Goal: Task Accomplishment & Management: Manage account settings

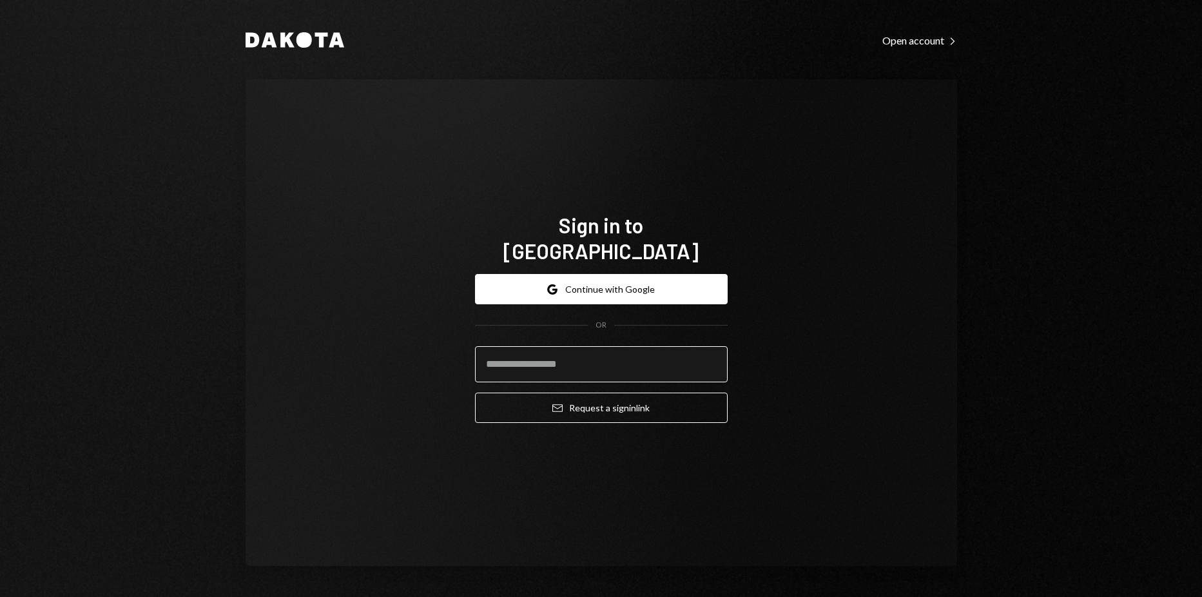
click at [616, 346] on input "email" at bounding box center [601, 364] width 253 height 36
type input "**********"
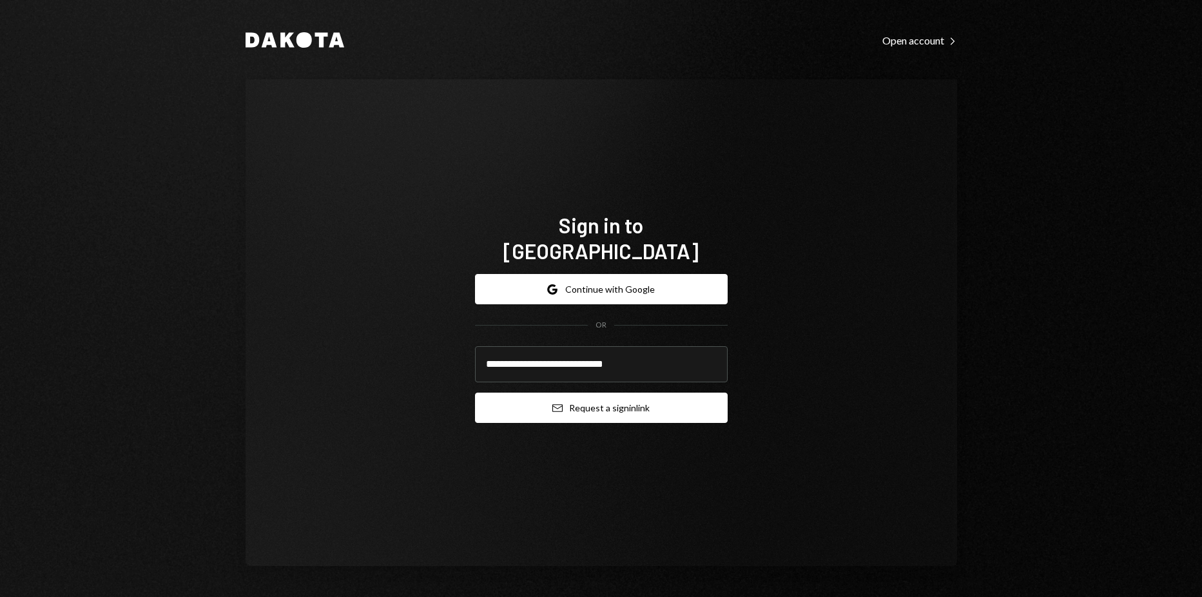
click at [622, 398] on button "Email Request a sign in link" at bounding box center [601, 408] width 253 height 30
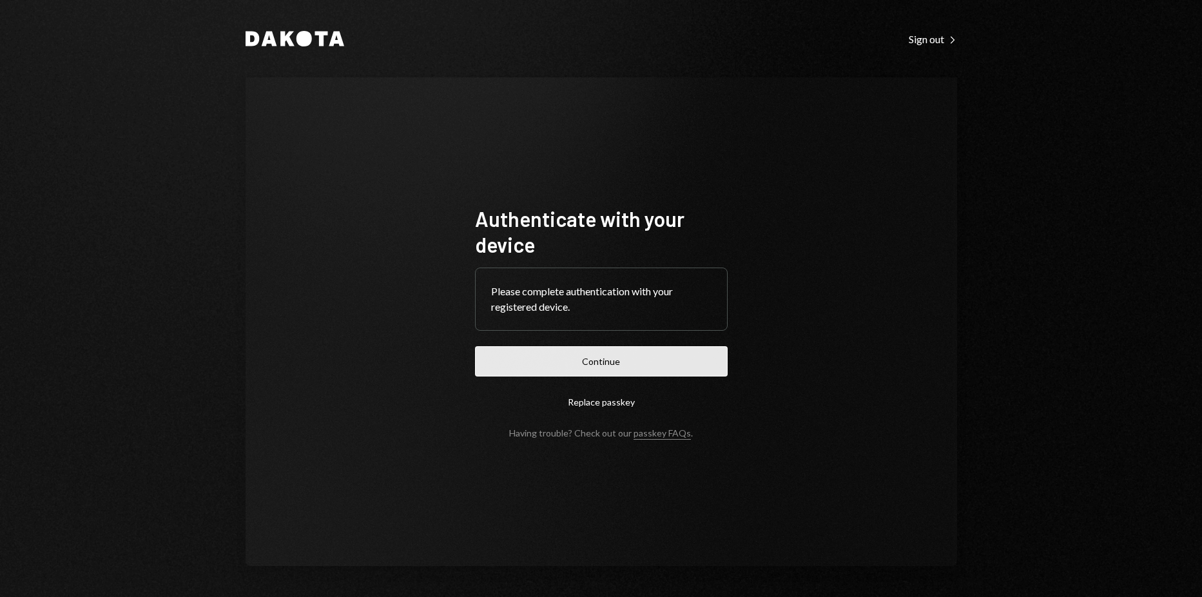
click at [594, 354] on button "Continue" at bounding box center [601, 361] width 253 height 30
click at [679, 373] on button "Continue" at bounding box center [601, 361] width 253 height 30
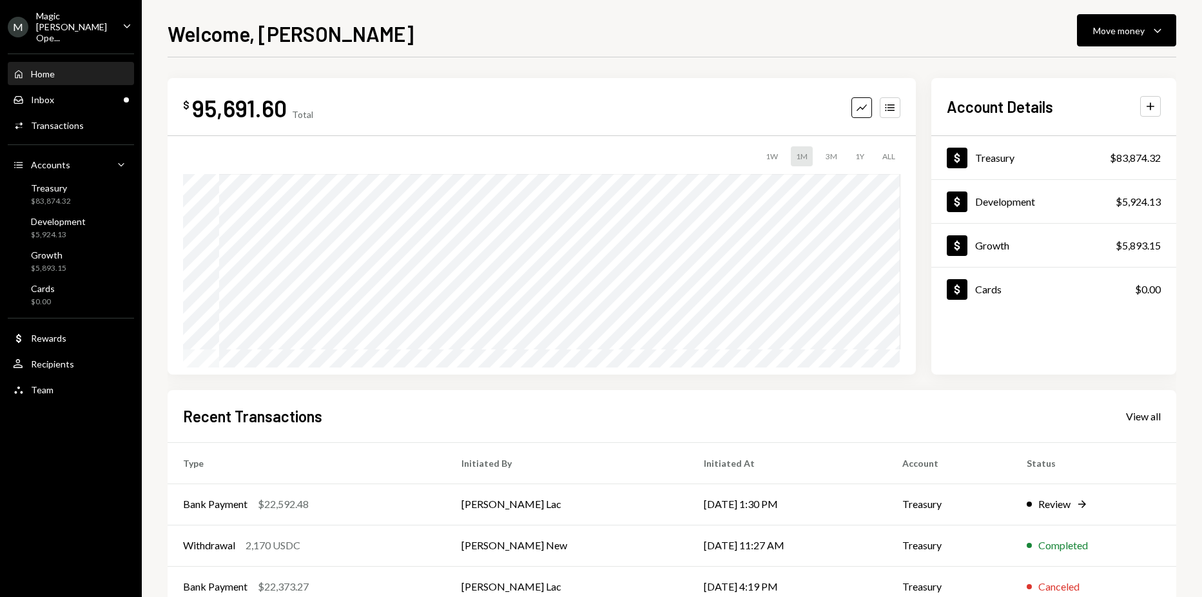
drag, startPoint x: 77, startPoint y: 97, endPoint x: 228, endPoint y: 79, distance: 152.6
drag, startPoint x: 228, startPoint y: 79, endPoint x: 145, endPoint y: 38, distance: 92.8
click at [189, 70] on div "$ 95,691.60 Total Graph Accounts 1W 1M 3M 1Y ALL Account Details Plus Dollar Tr…" at bounding box center [672, 386] width 1009 height 659
click at [115, 25] on div "M Magic Newton Ope... Caret Down" at bounding box center [71, 26] width 142 height 33
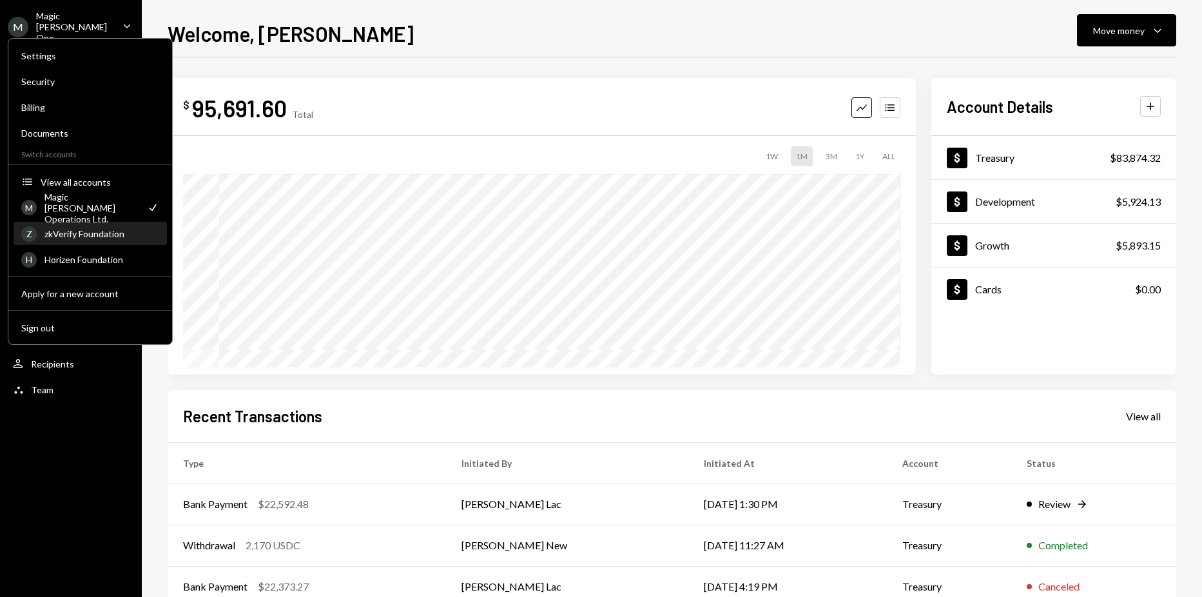
click at [82, 235] on div "zkVerify Foundation" at bounding box center [101, 233] width 115 height 11
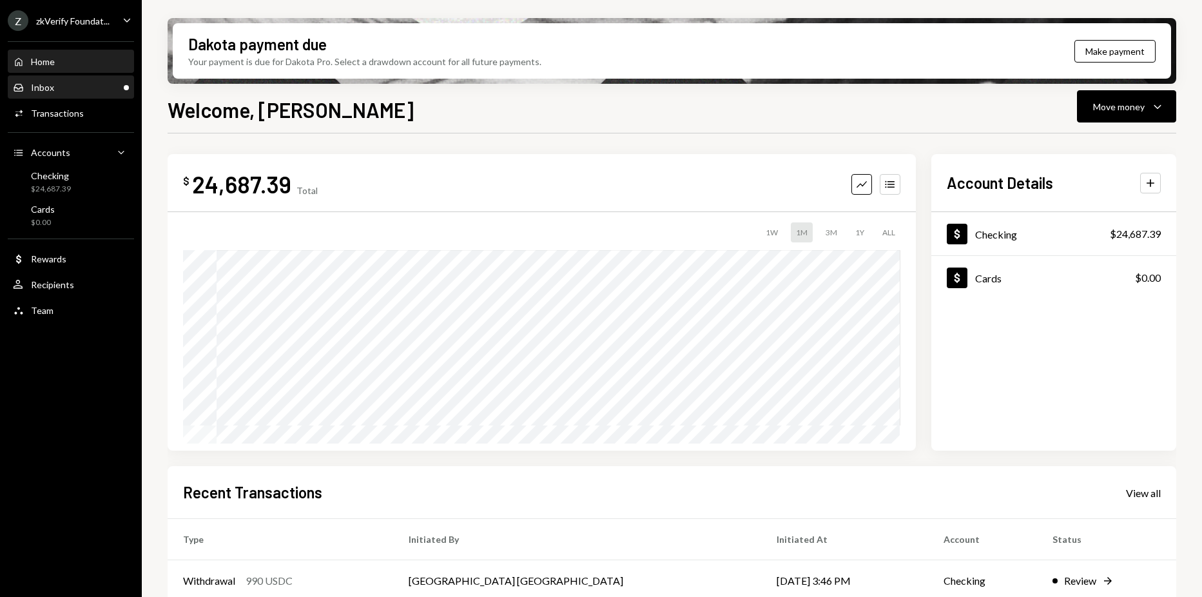
click at [98, 89] on div "Inbox Inbox" at bounding box center [71, 88] width 116 height 12
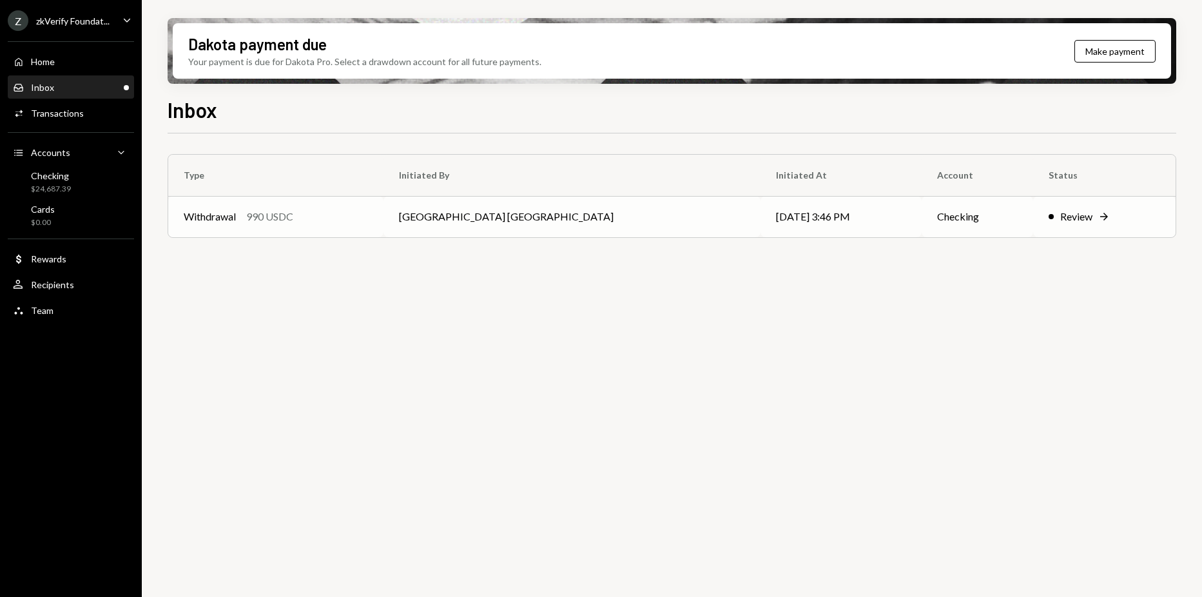
click at [761, 213] on td "10/02/25 3:46 PM" at bounding box center [841, 216] width 161 height 41
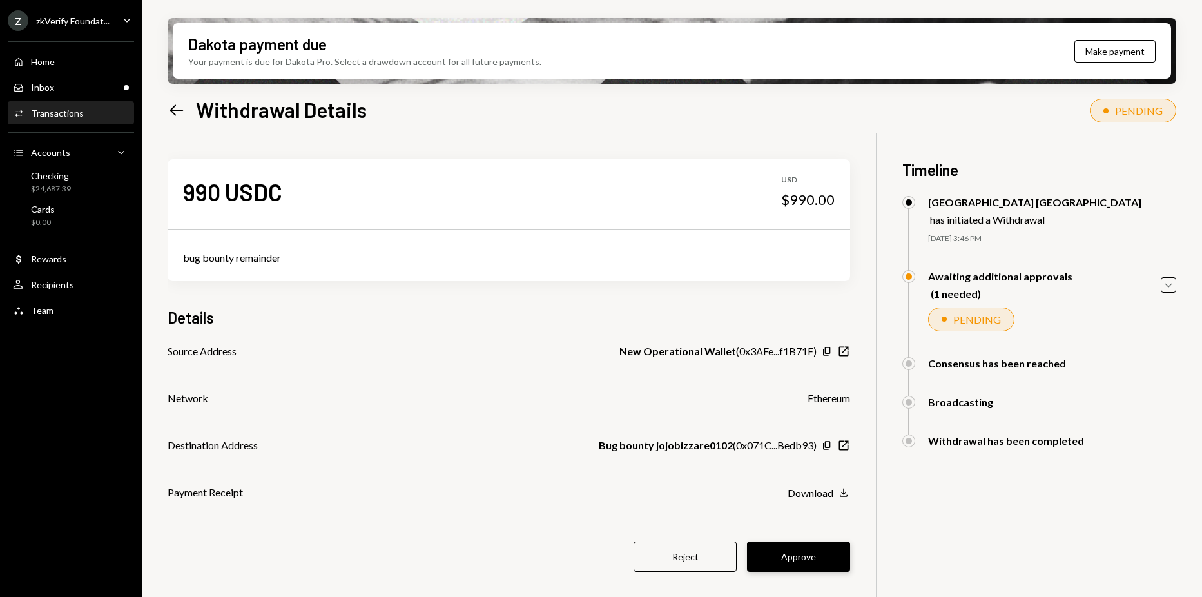
click at [814, 542] on button "Approve" at bounding box center [798, 557] width 103 height 30
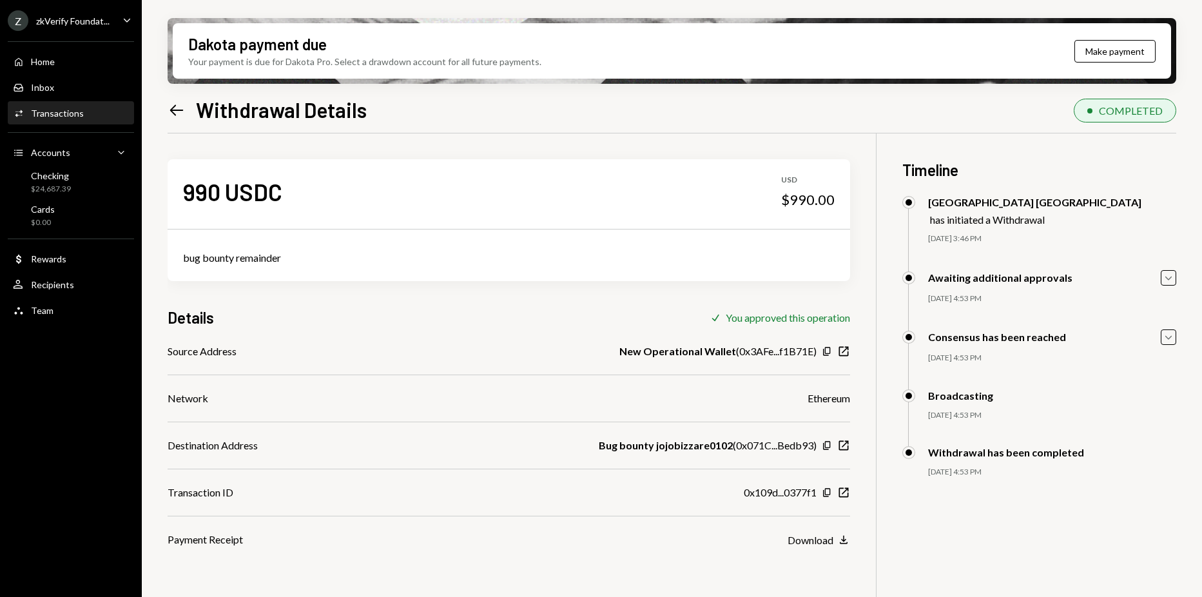
click at [71, 110] on div "Transactions" at bounding box center [57, 113] width 53 height 11
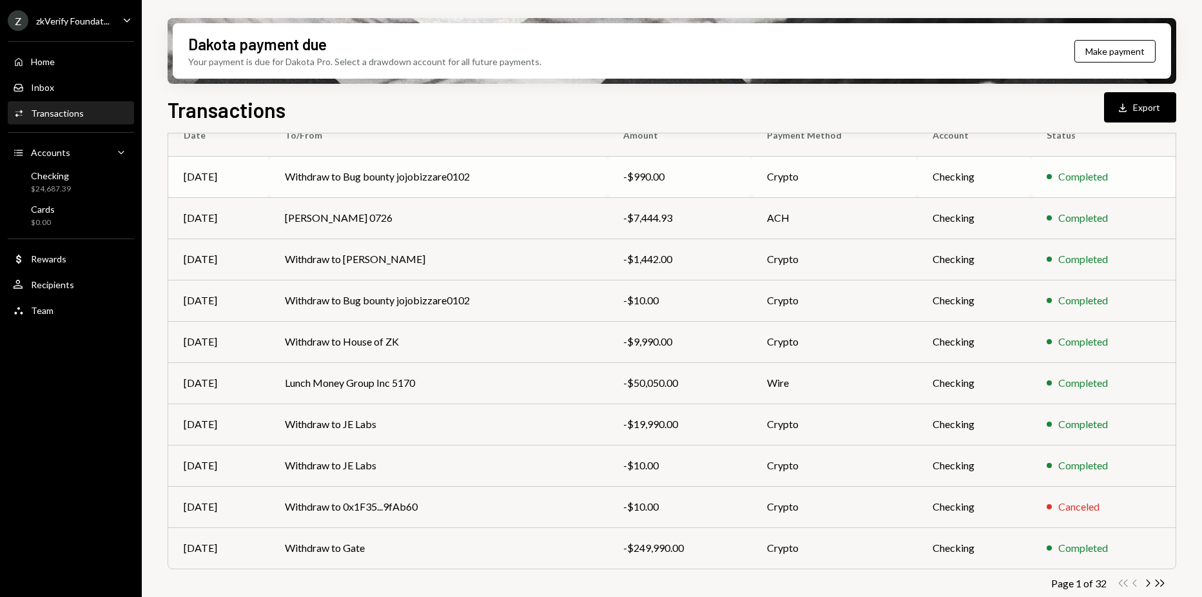
scroll to position [137, 0]
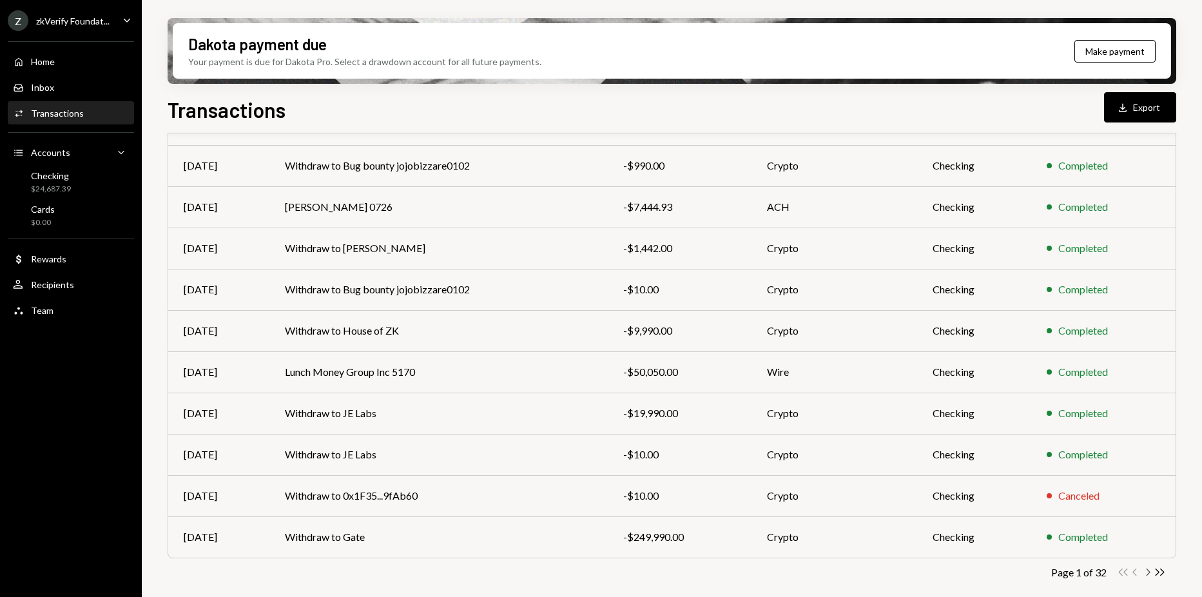
click at [1150, 570] on icon "Chevron Right" at bounding box center [1148, 572] width 12 height 12
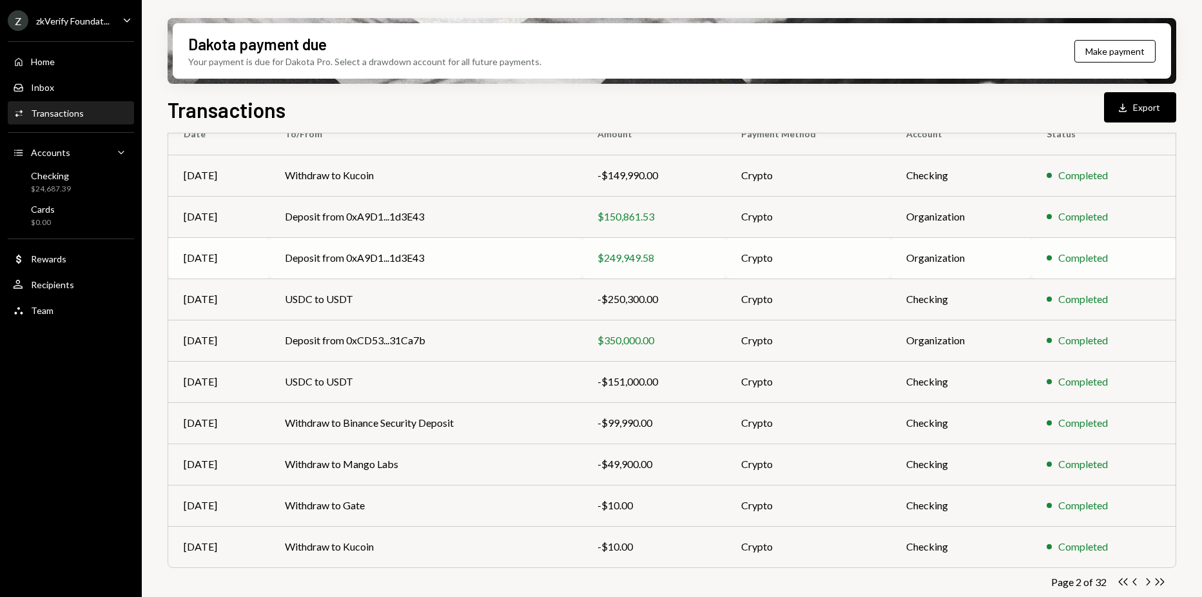
scroll to position [129, 0]
